Goal: Task Accomplishment & Management: Complete application form

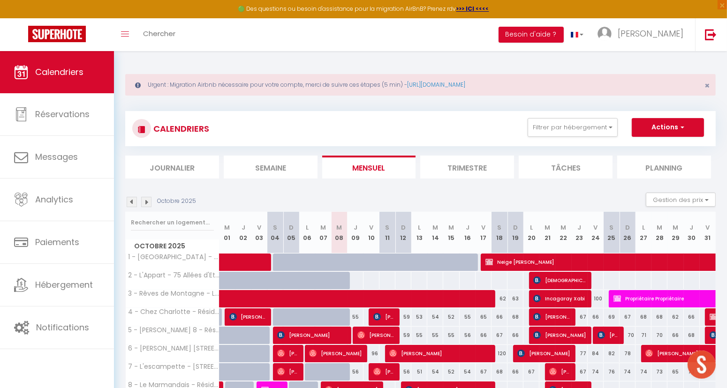
click at [129, 200] on img at bounding box center [132, 202] width 10 height 10
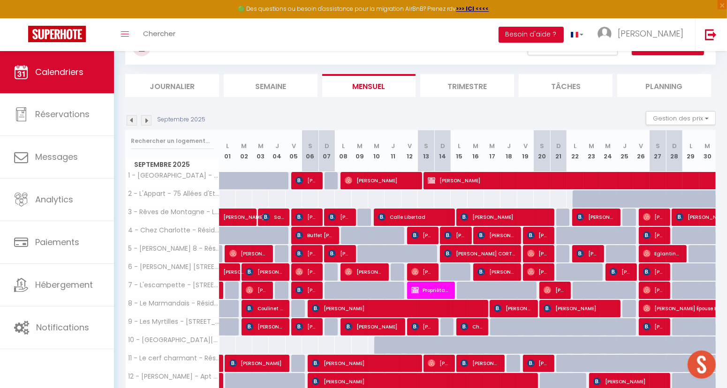
scroll to position [208, 0]
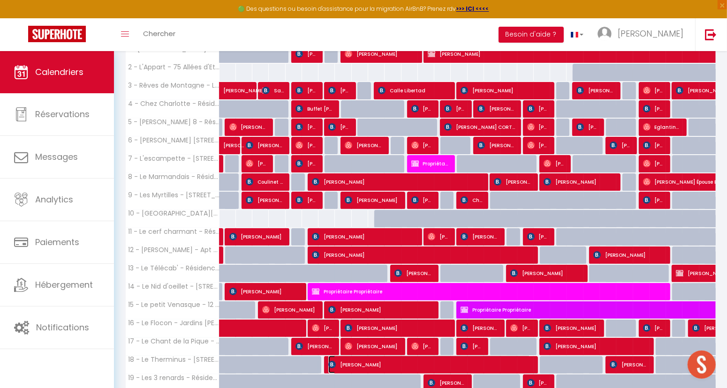
click at [370, 363] on span "[PERSON_NAME]" at bounding box center [429, 365] width 203 height 18
select select "OK"
select select "1"
select select "0"
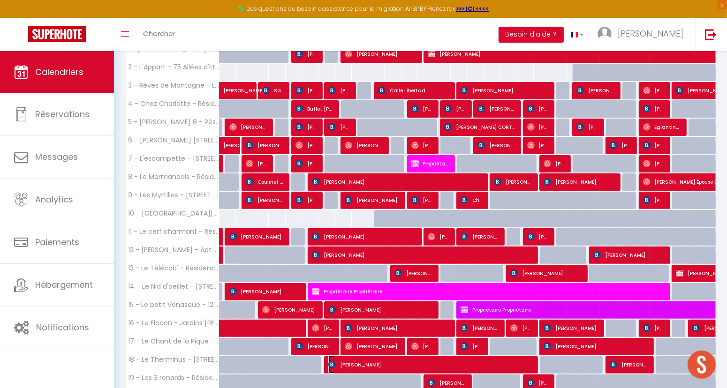
select select "1"
select select
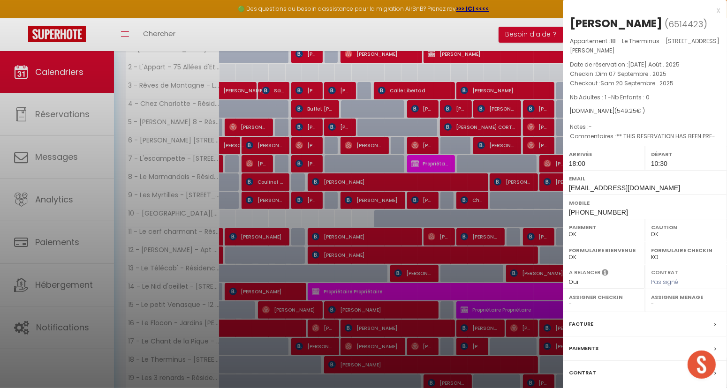
click at [577, 322] on label "Facture" at bounding box center [581, 324] width 24 height 10
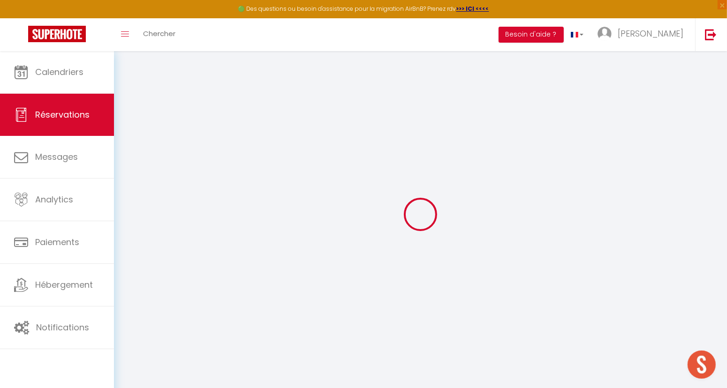
type input "[PERSON_NAME]"
type input "MERIC"
type input "[EMAIL_ADDRESS][DOMAIN_NAME]"
type input "[PERSON_NAME][EMAIL_ADDRESS][DOMAIN_NAME]"
type input "[PHONE_NUMBER]"
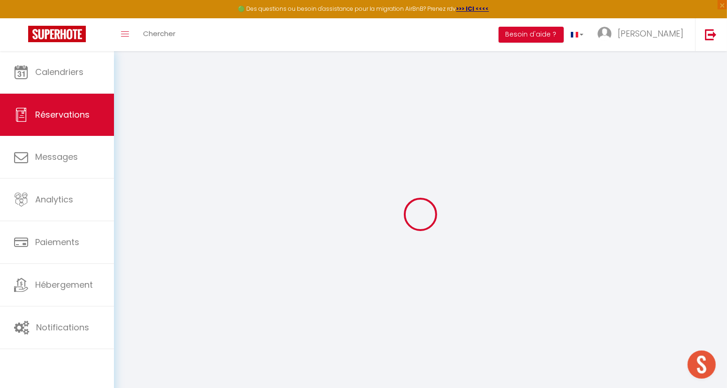
type input "[PHONE_NUMBER]"
type input "."
select select "FR"
type input "80.55"
type input "7.6899999999999995"
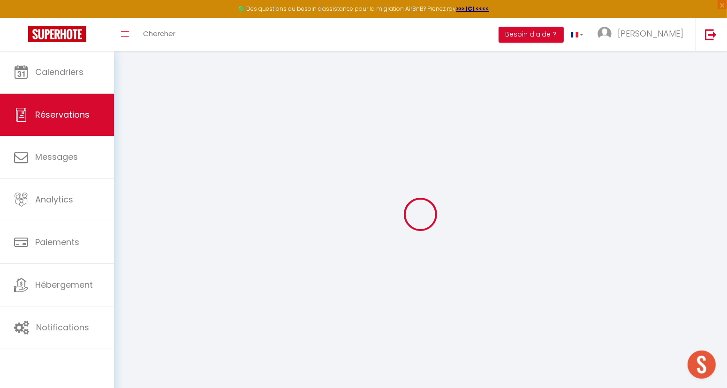
select select "50889"
select select "1"
select select
type input "1"
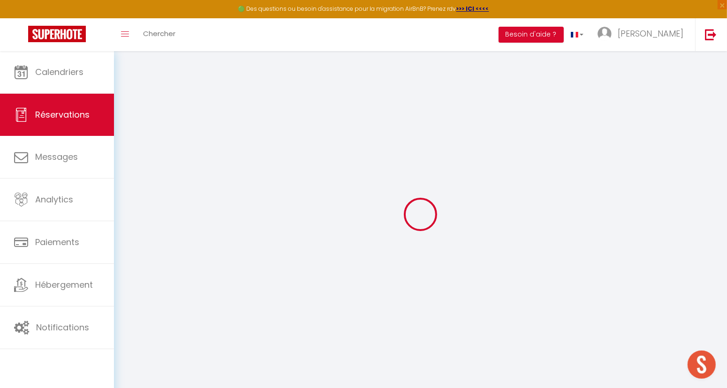
select select "12"
select select "15"
type input "537.03"
checkbox input "false"
type input "0"
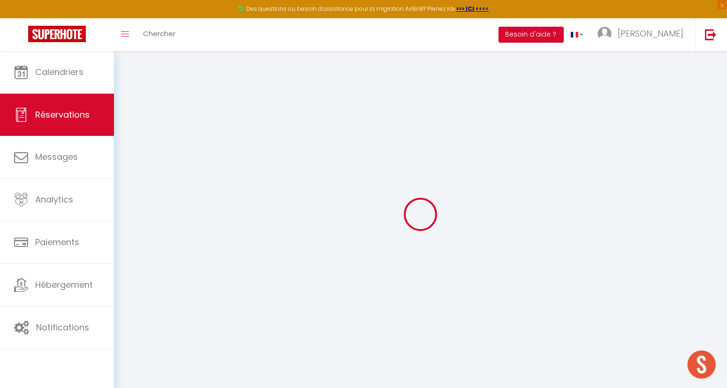
select select "2"
type input "0"
select select
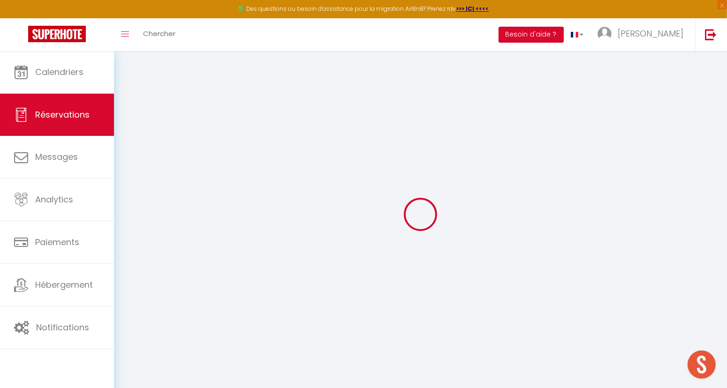
select select
checkbox input "false"
select select
checkbox input "false"
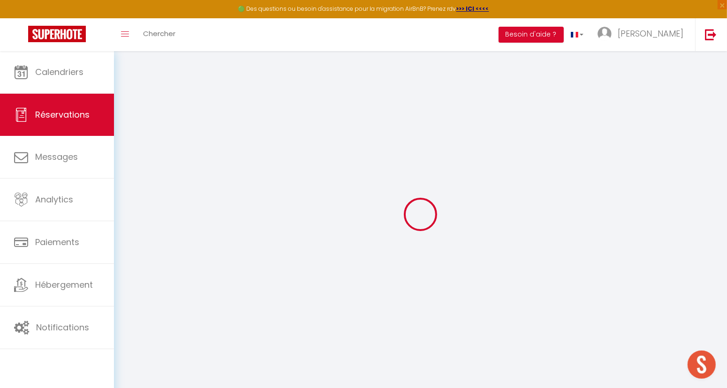
select select
checkbox input "false"
type textarea "** THIS RESERVATION HAS BEEN PRE-PAID ** This guest has requested a receipt for…"
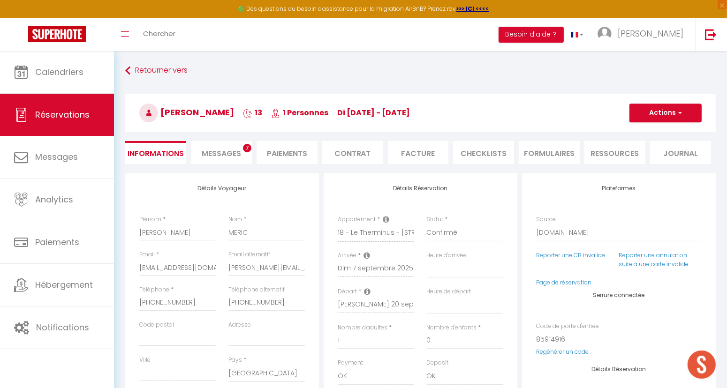
select select
checkbox input "false"
